Goal: Task Accomplishment & Management: Manage account settings

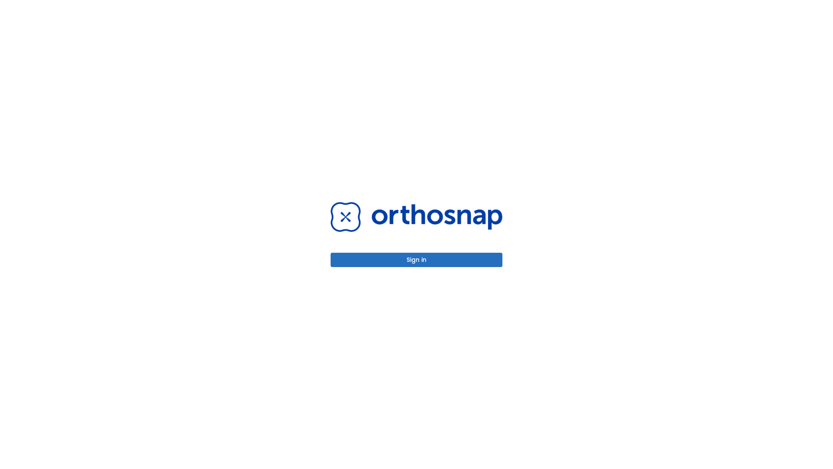
click at [417, 260] on button "Sign in" at bounding box center [417, 260] width 172 height 14
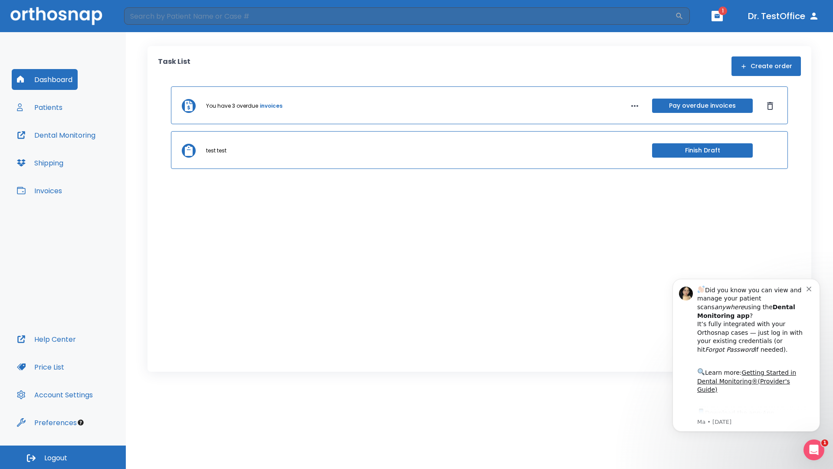
click at [63, 457] on span "Logout" at bounding box center [55, 458] width 23 height 10
